Goal: Task Accomplishment & Management: Complete application form

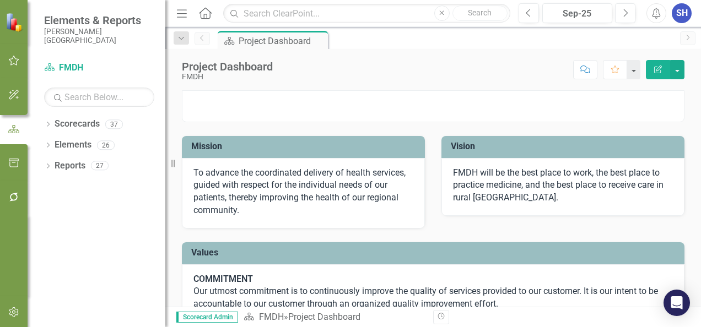
click at [177, 9] on icon "button" at bounding box center [182, 13] width 10 height 8
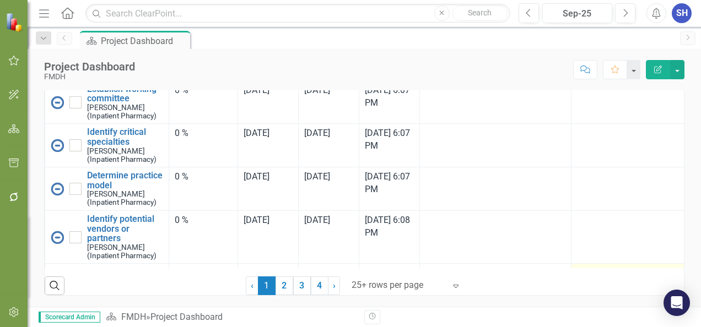
scroll to position [864, 0]
click at [280, 285] on link "2" at bounding box center [284, 286] width 18 height 19
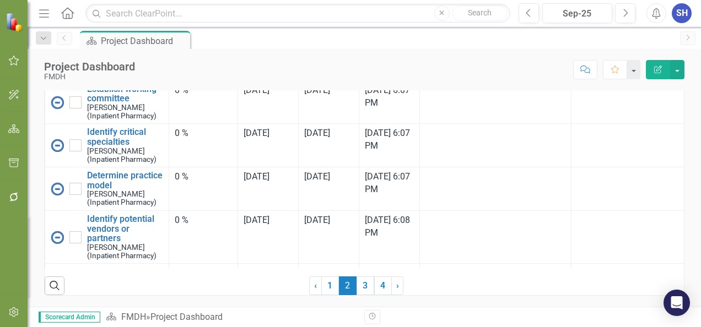
scroll to position [0, 0]
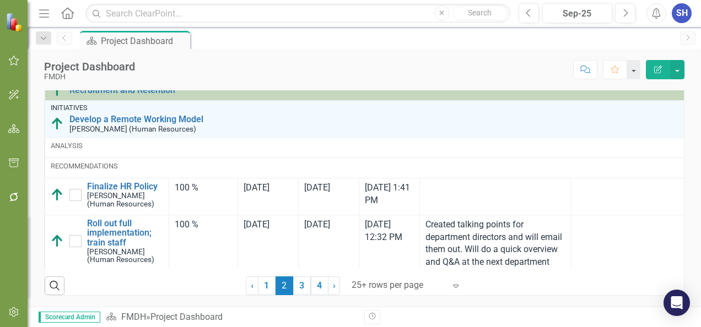
checkbox input "true"
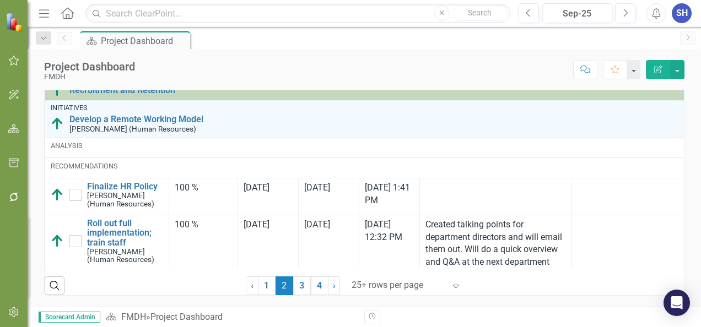
checkbox input "true"
checkbox input "false"
checkbox input "true"
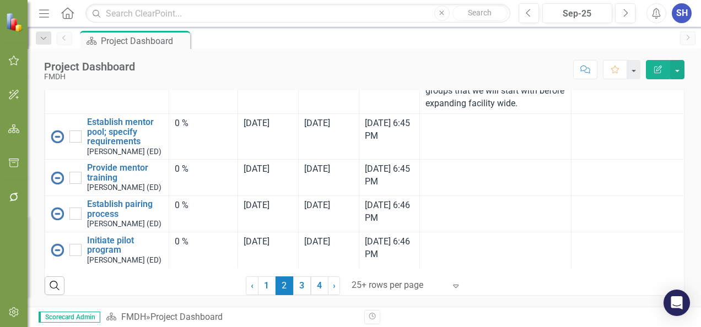
scroll to position [864, 0]
click at [302, 288] on link "3" at bounding box center [302, 286] width 18 height 19
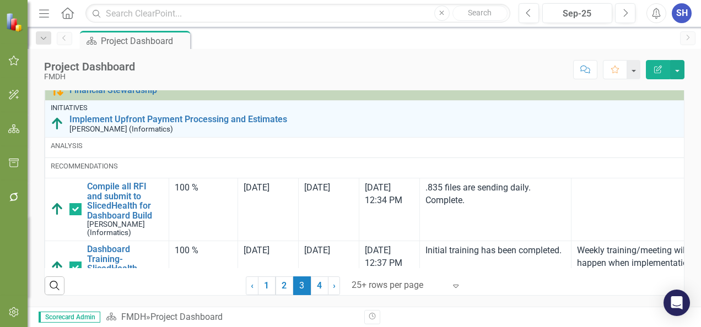
checkbox input "false"
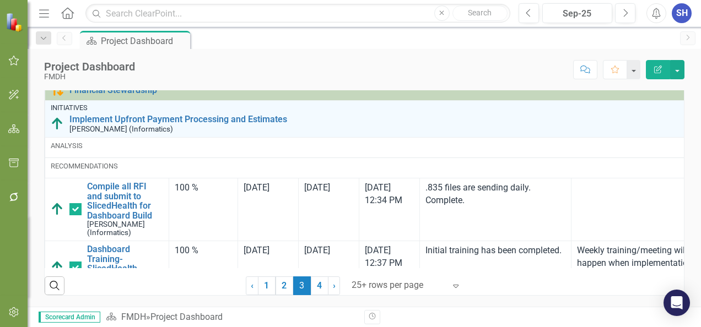
checkbox input "true"
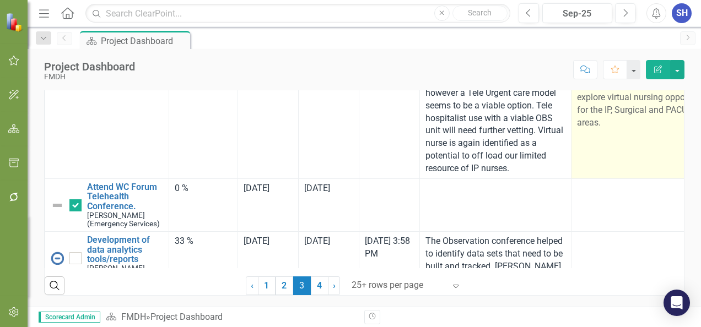
scroll to position [2072, 0]
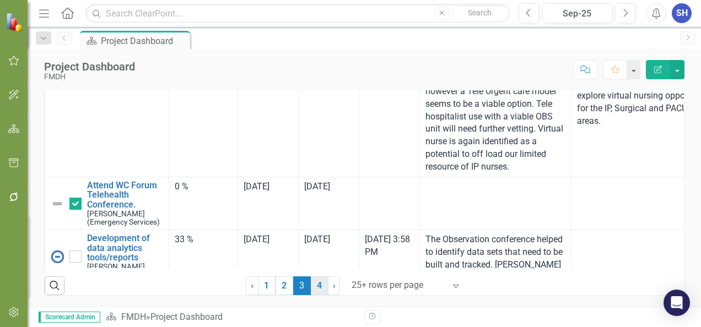
click at [316, 288] on link "4" at bounding box center [320, 286] width 18 height 19
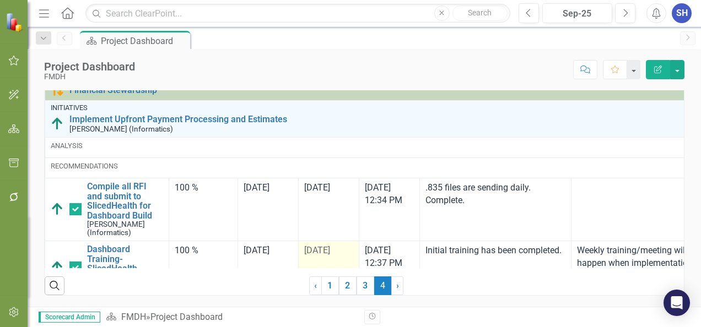
checkbox input "false"
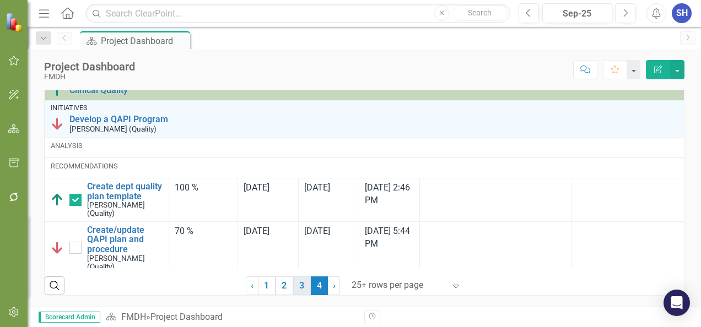
click at [297, 286] on link "3" at bounding box center [302, 286] width 18 height 19
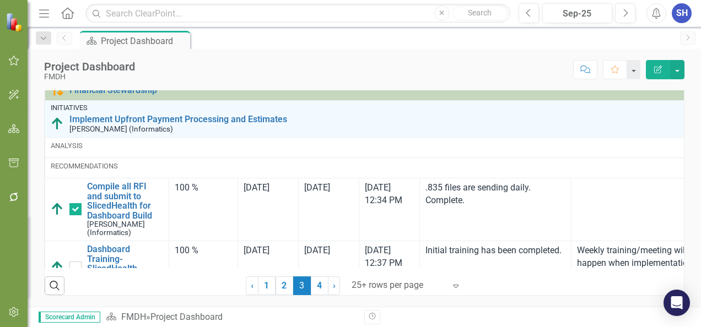
checkbox input "true"
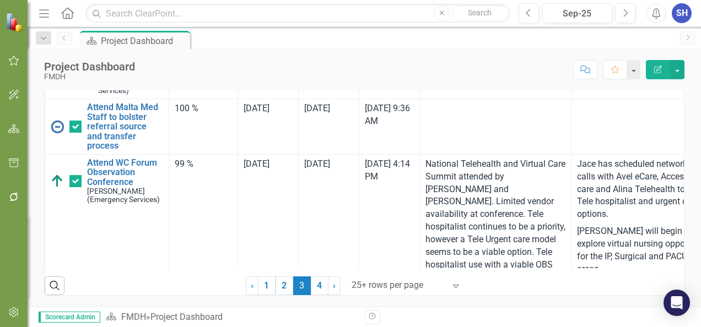
scroll to position [2072, 0]
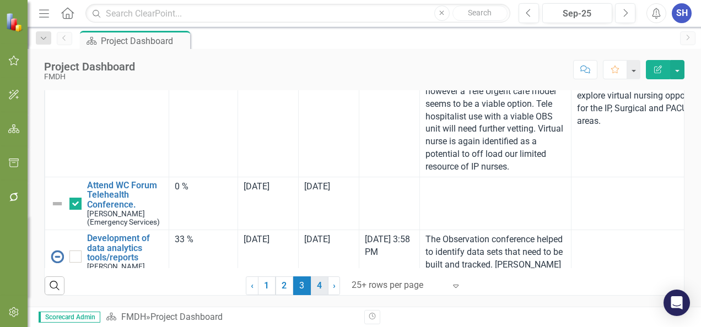
click at [316, 280] on link "4" at bounding box center [320, 286] width 18 height 19
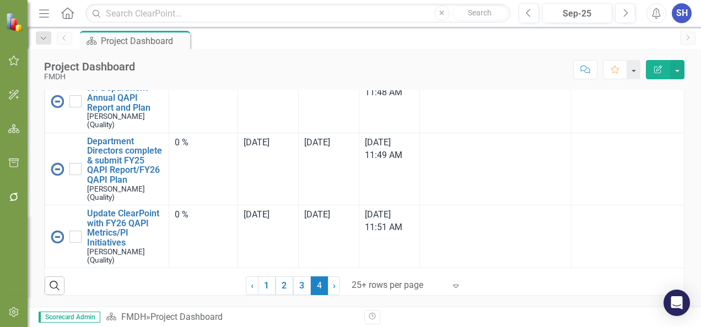
checkbox input "false"
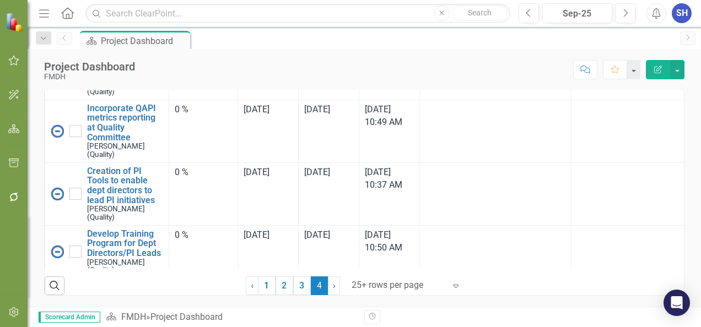
scroll to position [826, 0]
